Goal: Task Accomplishment & Management: Complete application form

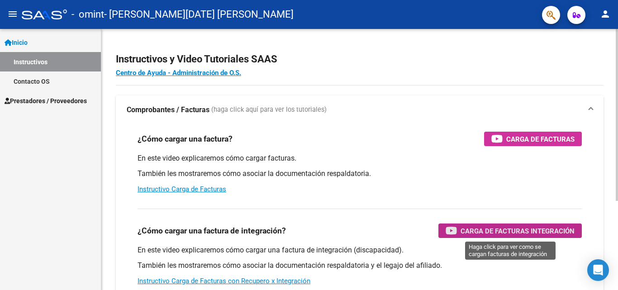
click at [510, 230] on span "Carga de Facturas Integración" at bounding box center [517, 230] width 114 height 11
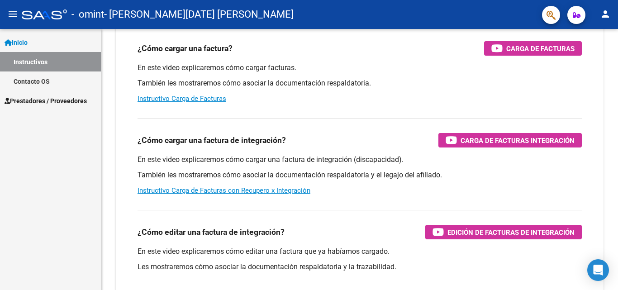
scroll to position [136, 0]
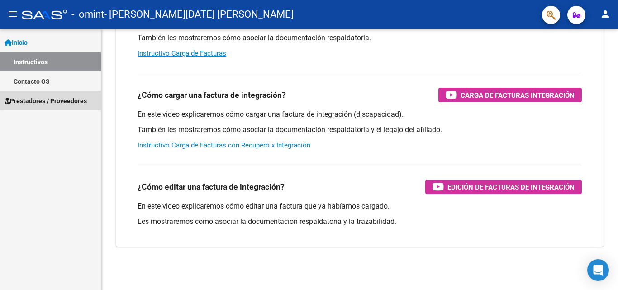
click at [81, 100] on span "Prestadores / Proveedores" at bounding box center [46, 101] width 82 height 10
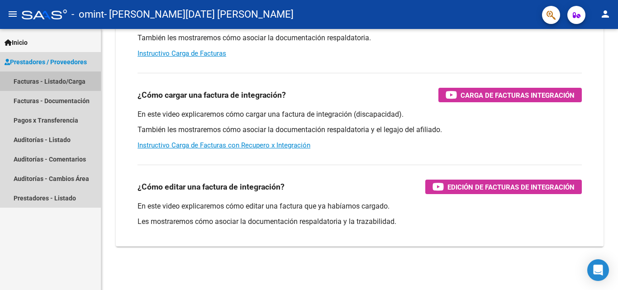
click at [36, 78] on link "Facturas - Listado/Carga" at bounding box center [50, 80] width 101 height 19
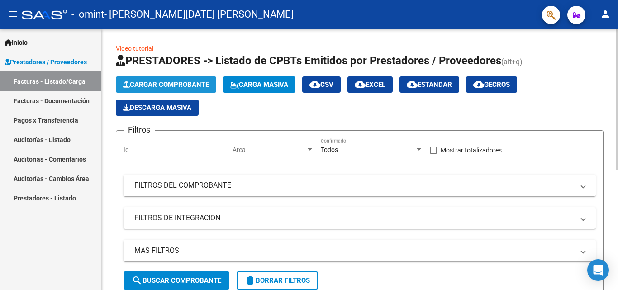
click at [171, 85] on span "Cargar Comprobante" at bounding box center [166, 84] width 86 height 8
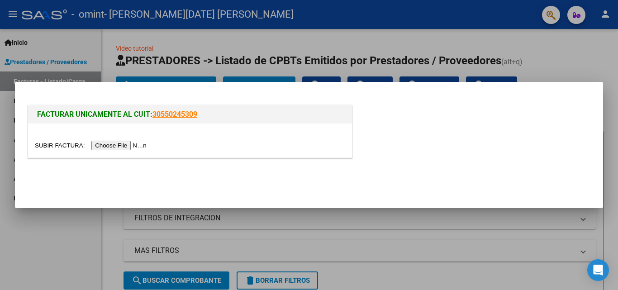
click at [138, 146] on input "file" at bounding box center [92, 145] width 114 height 9
click at [451, 38] on div at bounding box center [309, 145] width 618 height 290
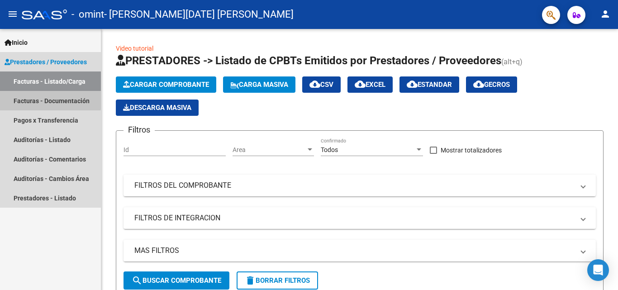
click at [44, 99] on link "Facturas - Documentación" at bounding box center [50, 100] width 101 height 19
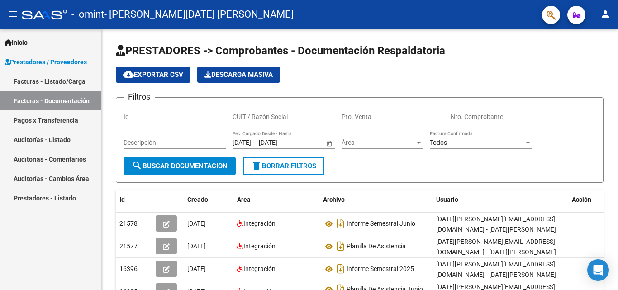
click at [57, 79] on link "Facturas - Listado/Carga" at bounding box center [50, 80] width 101 height 19
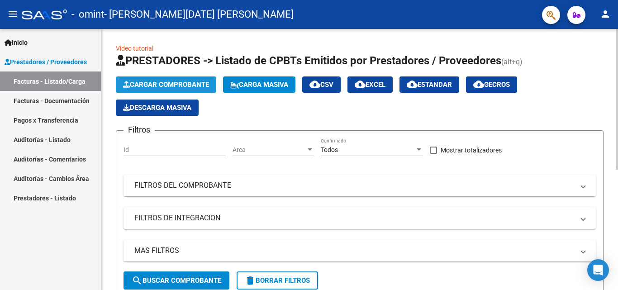
click at [140, 87] on span "Cargar Comprobante" at bounding box center [166, 84] width 86 height 8
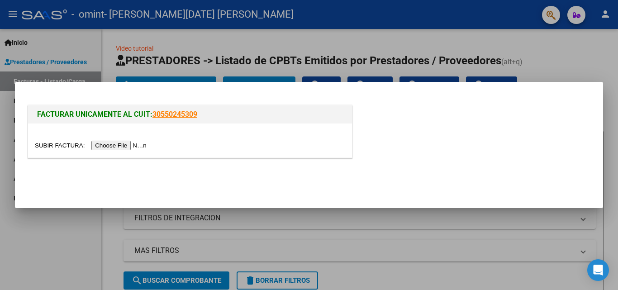
click at [134, 147] on input "file" at bounding box center [92, 145] width 114 height 9
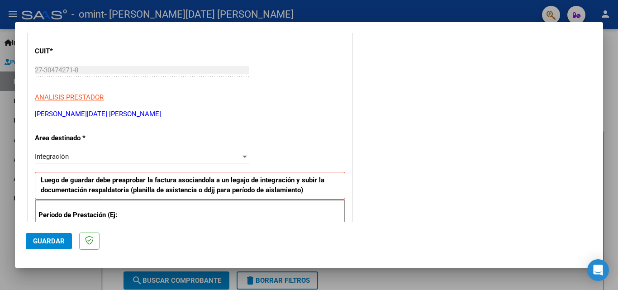
scroll to position [159, 0]
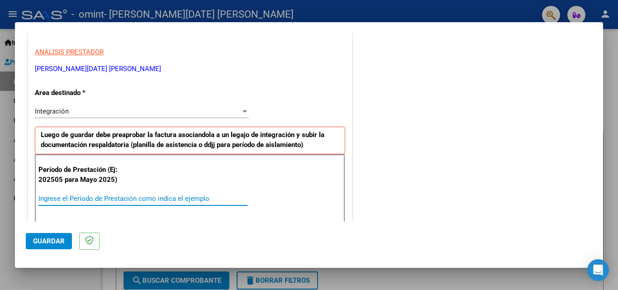
click at [96, 198] on input "Ingrese el Período de Prestación como indica el ejemplo" at bounding box center [142, 198] width 209 height 8
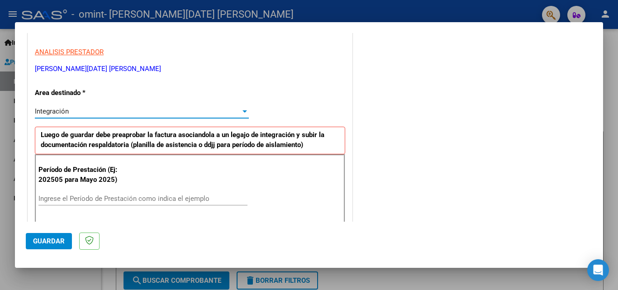
click at [241, 110] on div at bounding box center [245, 111] width 8 height 7
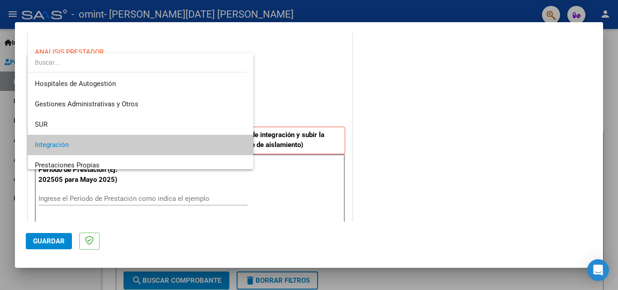
scroll to position [34, 0]
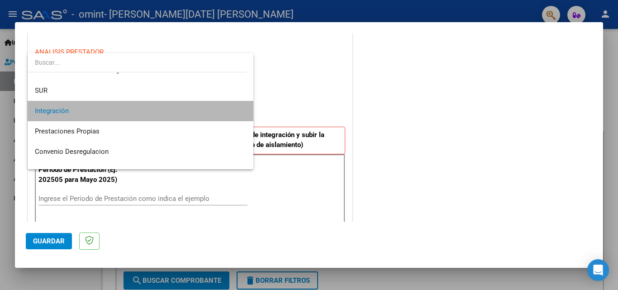
click at [217, 110] on span "Integración" at bounding box center [140, 111] width 211 height 20
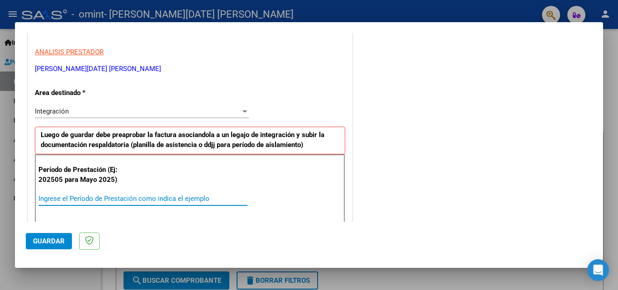
click at [186, 194] on input "Ingrese el Período de Prestación como indica el ejemplo" at bounding box center [142, 198] width 209 height 8
drag, startPoint x: 186, startPoint y: 194, endPoint x: 189, endPoint y: 201, distance: 6.9
click at [189, 201] on input "Ingrese el Período de Prestación como indica el ejemplo" at bounding box center [142, 198] width 209 height 8
drag, startPoint x: 167, startPoint y: 199, endPoint x: 111, endPoint y: 198, distance: 55.6
click at [111, 198] on input "Ingrese el Período de Prestación como indica el ejemplo" at bounding box center [142, 198] width 209 height 8
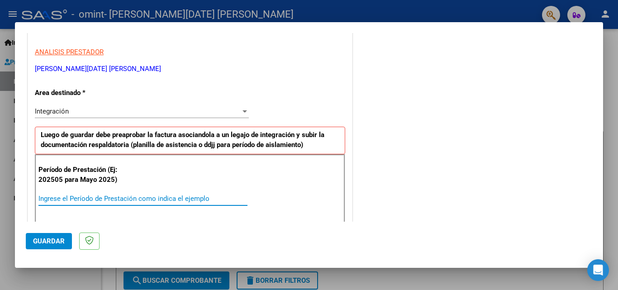
click at [103, 201] on input "Ingrese el Período de Prestación como indica el ejemplo" at bounding box center [142, 198] width 209 height 8
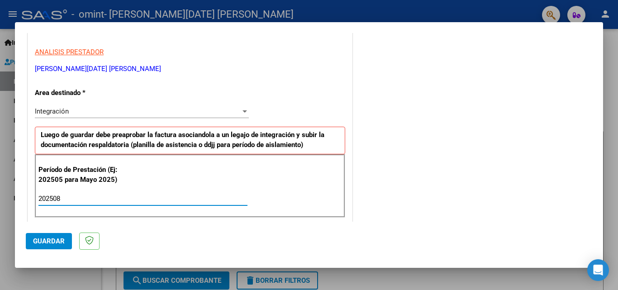
type input "202508"
click at [49, 242] on span "Guardar" at bounding box center [49, 241] width 32 height 8
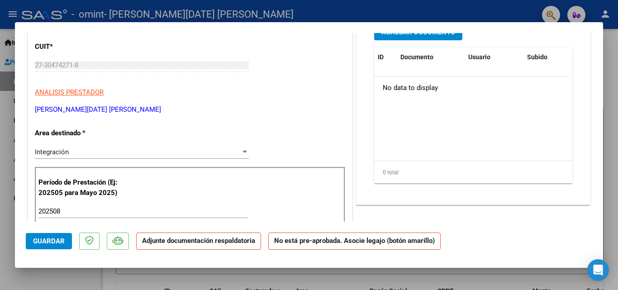
scroll to position [0, 0]
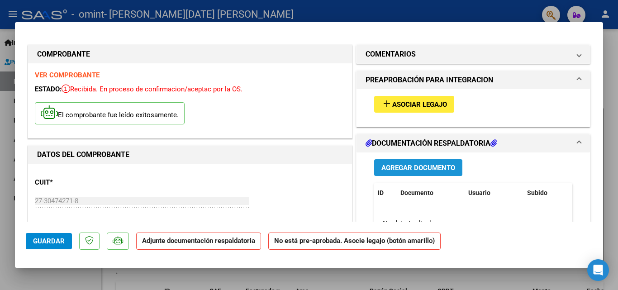
click at [398, 170] on span "Agregar Documento" at bounding box center [418, 168] width 74 height 8
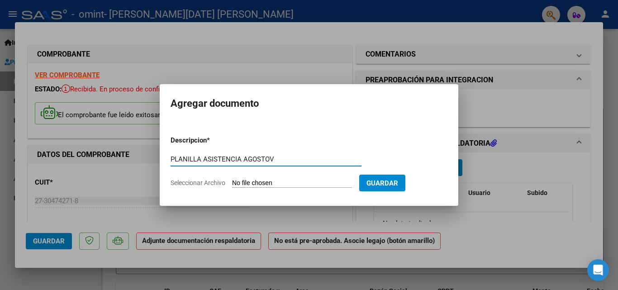
type input "PLANILLA ASISTENCIA AGOSTOV"
click at [251, 182] on input "Seleccionar Archivo" at bounding box center [292, 183] width 120 height 9
type input "C:\fakepath\asistencia.[DATE].pdf"
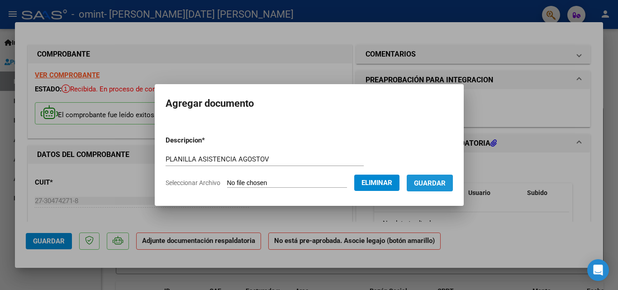
click at [430, 187] on span "Guardar" at bounding box center [430, 183] width 32 height 8
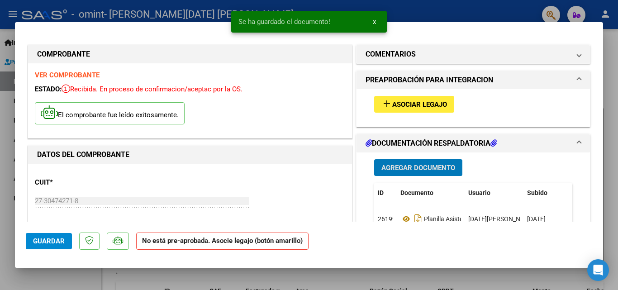
click at [403, 107] on span "Asociar Legajo" at bounding box center [419, 104] width 55 height 8
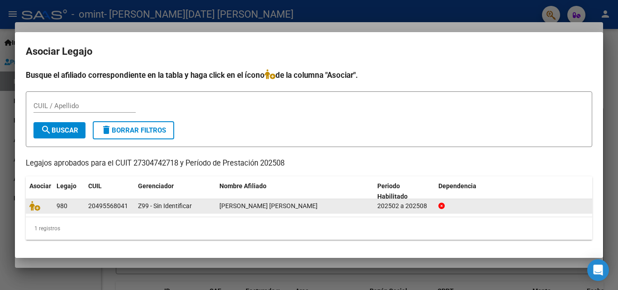
click at [108, 208] on div "20495568041" at bounding box center [108, 206] width 40 height 10
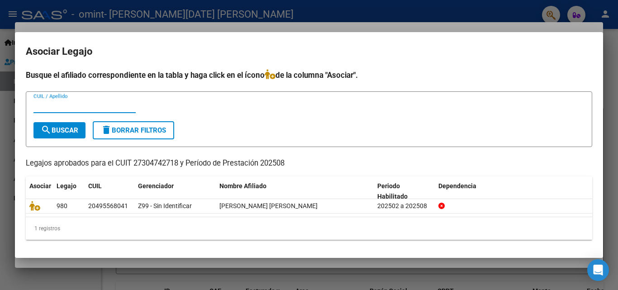
click at [90, 109] on input "CUIL / Apellido" at bounding box center [84, 106] width 102 height 8
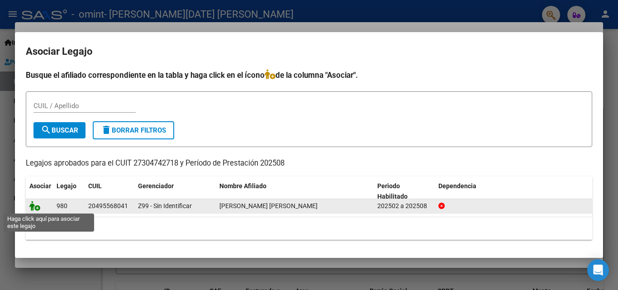
click at [32, 206] on icon at bounding box center [34, 206] width 11 height 10
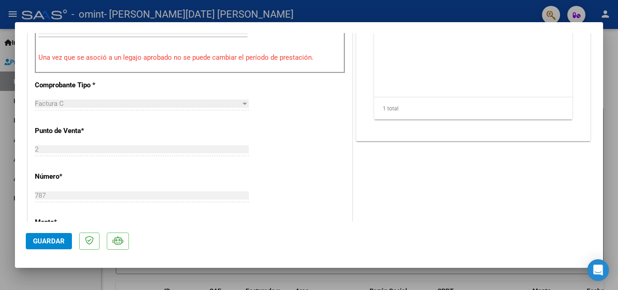
scroll to position [543, 0]
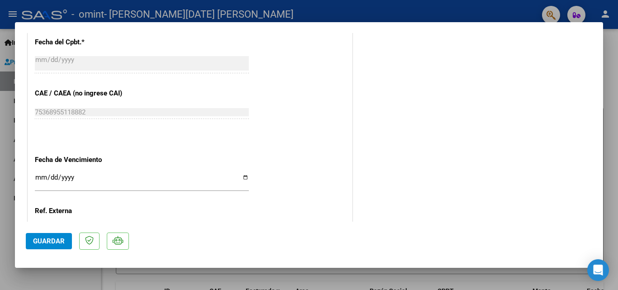
click at [40, 244] on span "Guardar" at bounding box center [49, 241] width 32 height 8
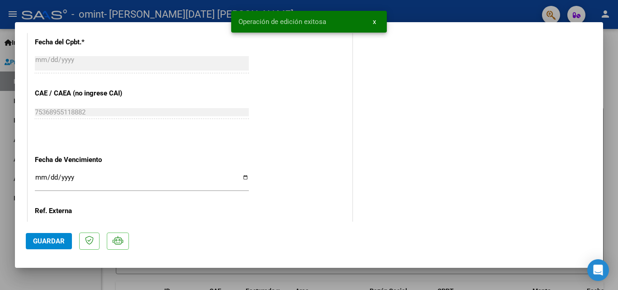
scroll to position [621, 0]
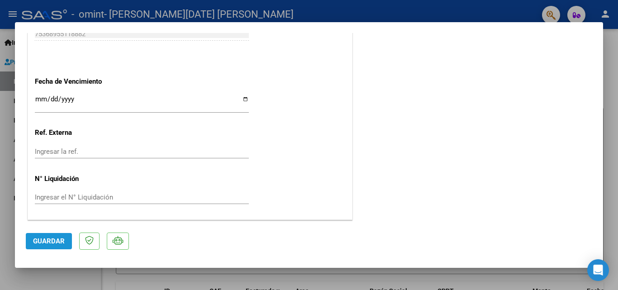
click at [43, 243] on span "Guardar" at bounding box center [49, 241] width 32 height 8
